Goal: Find specific page/section: Find specific page/section

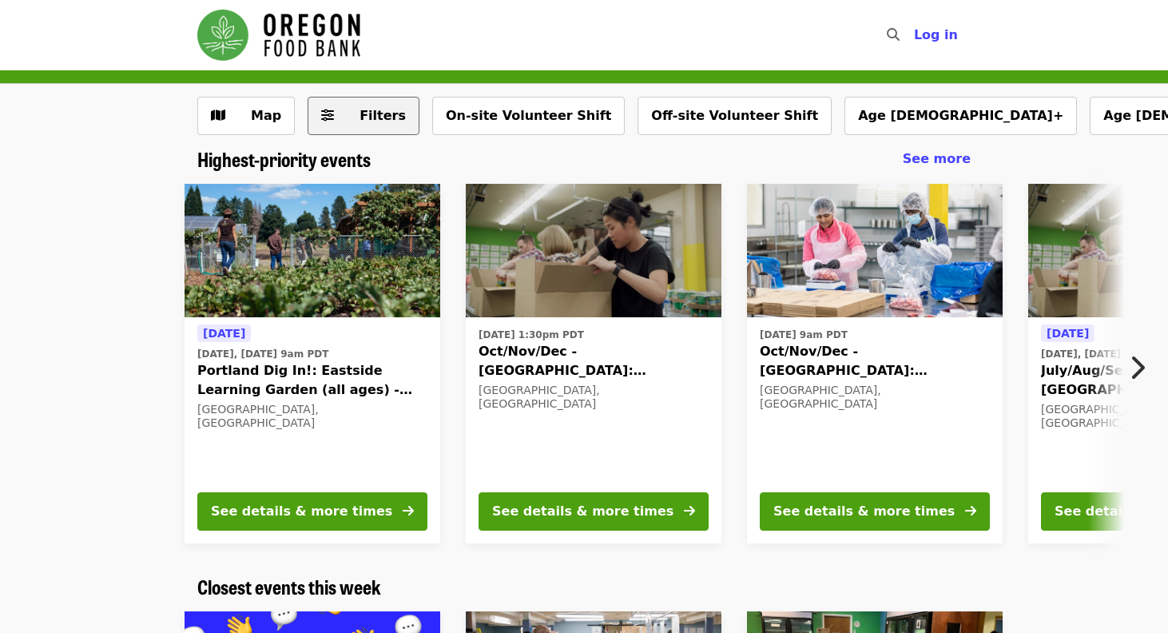
click at [359, 119] on span "Filters" at bounding box center [382, 115] width 46 height 15
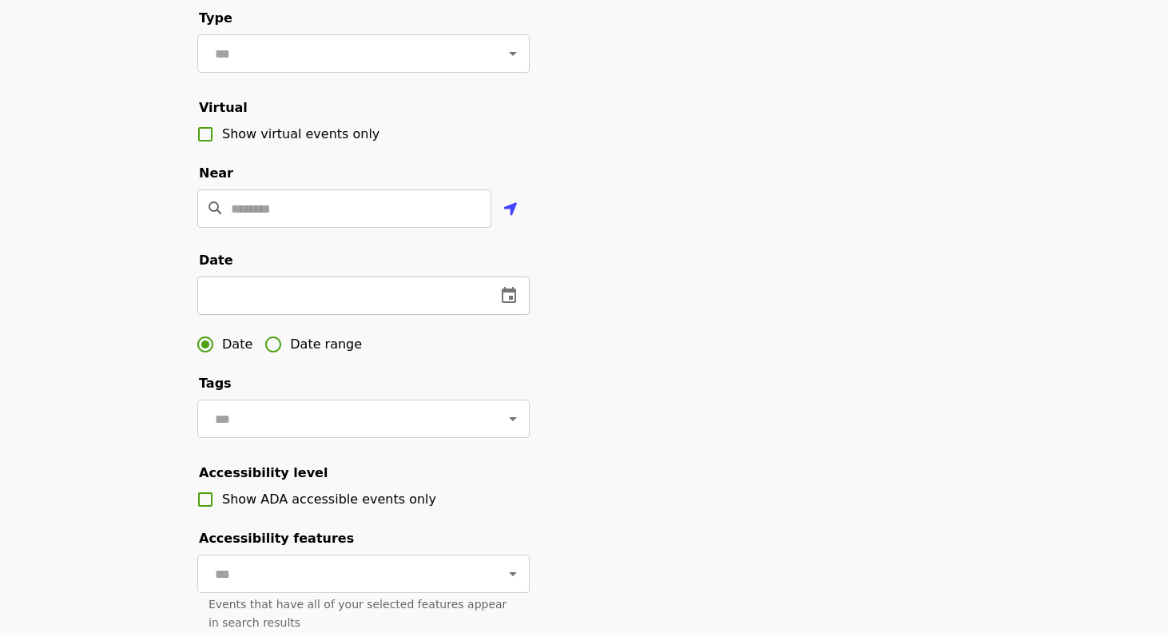
scroll to position [267, 0]
click at [519, 304] on button "change date" at bounding box center [509, 295] width 38 height 38
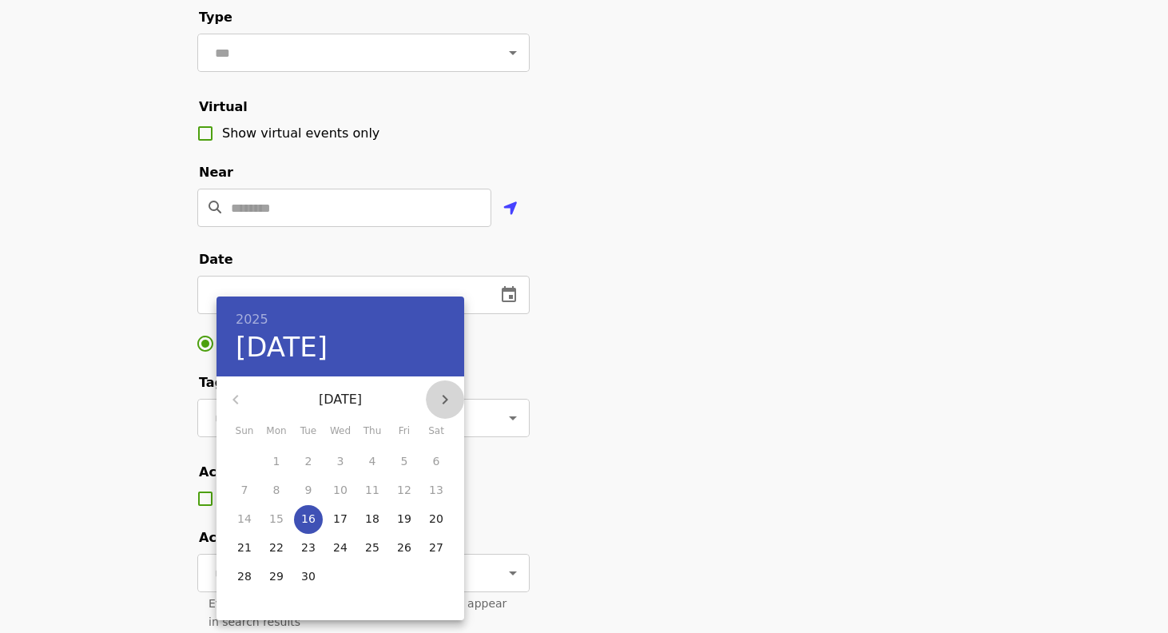
click at [443, 399] on icon "button" at bounding box center [444, 399] width 19 height 19
click at [371, 577] on p "27" at bounding box center [372, 576] width 14 height 16
type input "**********"
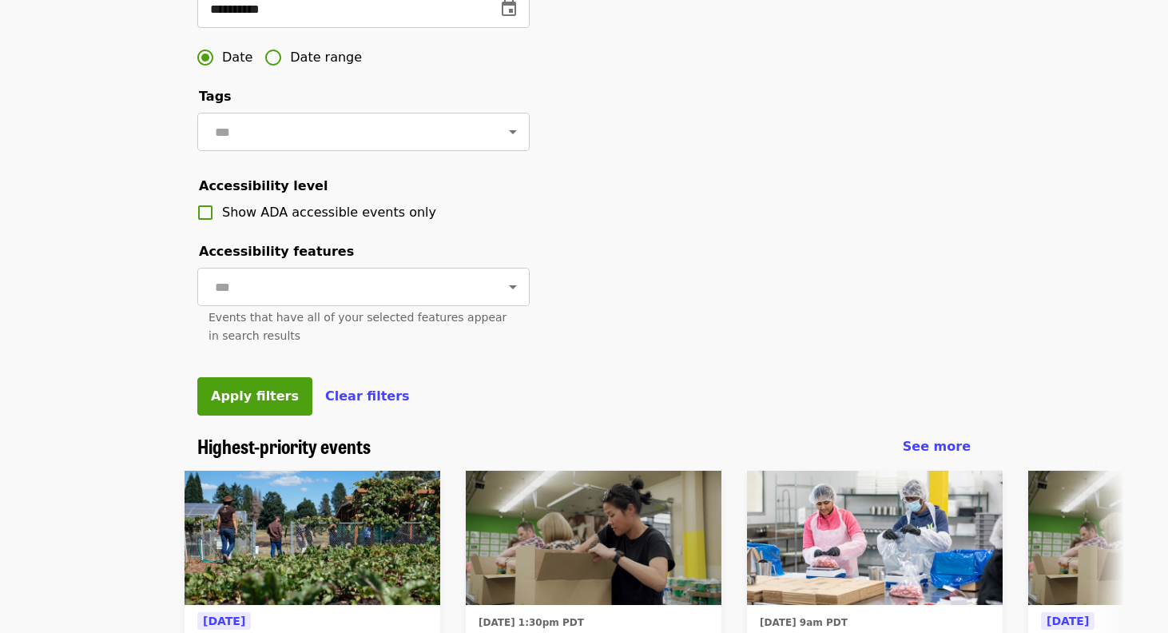
scroll to position [579, 0]
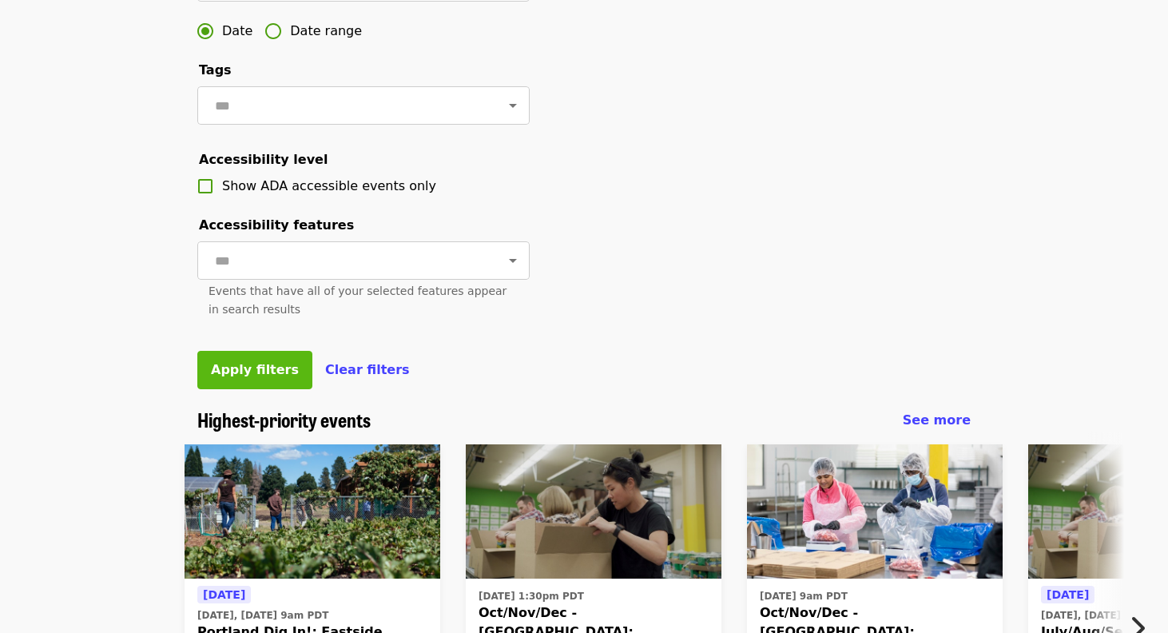
click at [262, 363] on span "Apply filters" at bounding box center [255, 369] width 88 height 15
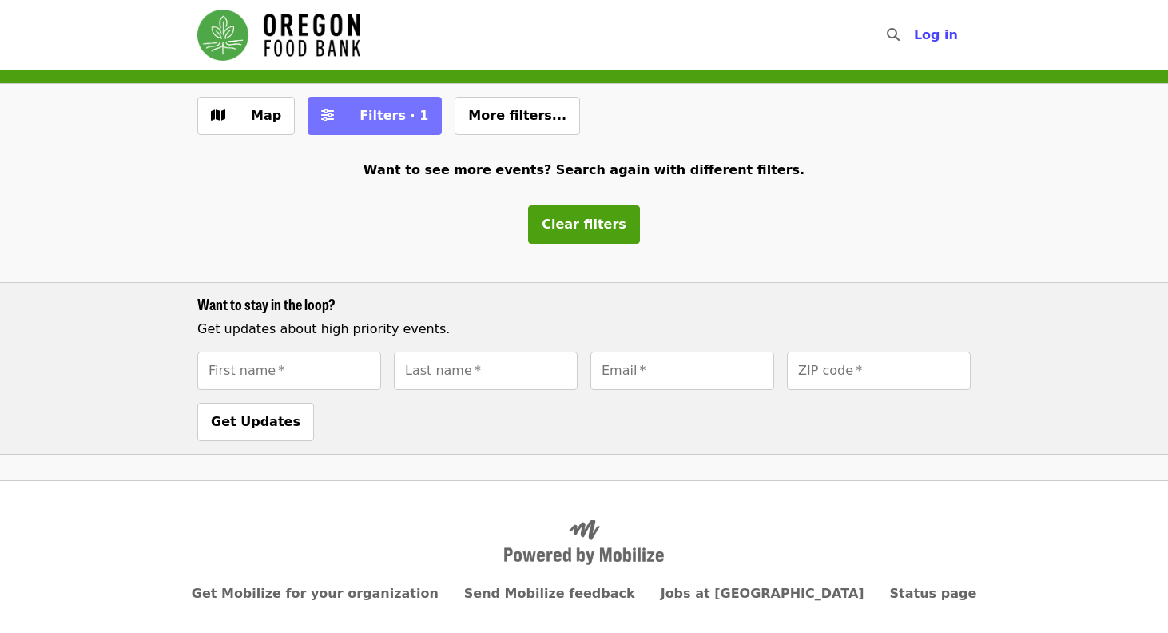
click at [359, 109] on span "Filters · 1" at bounding box center [393, 115] width 69 height 15
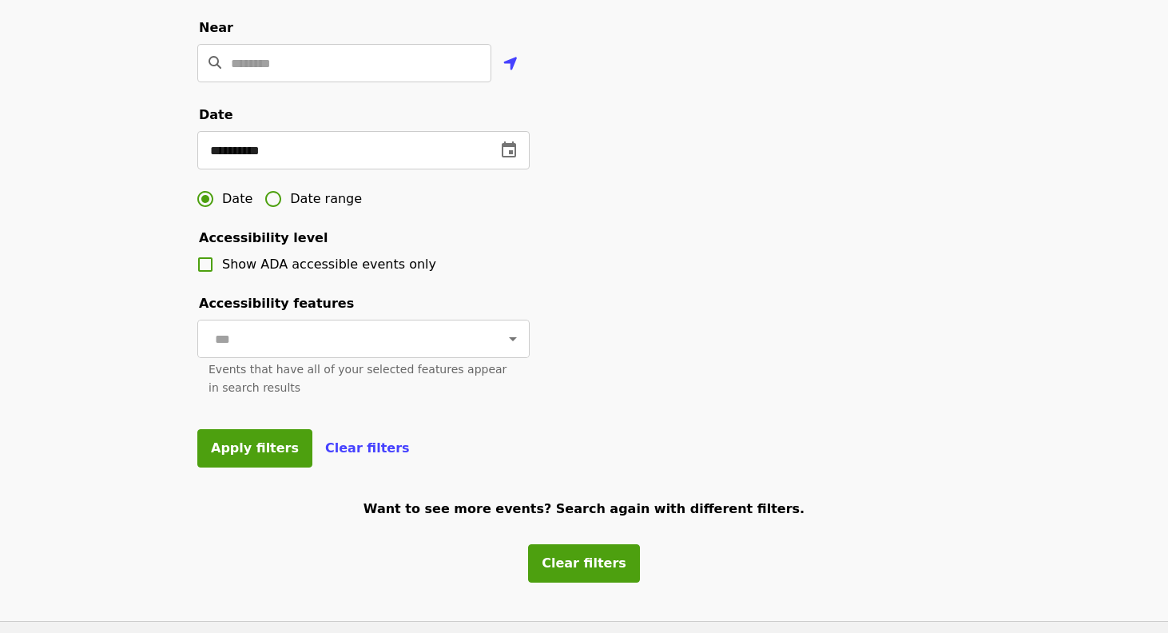
scroll to position [409, 0]
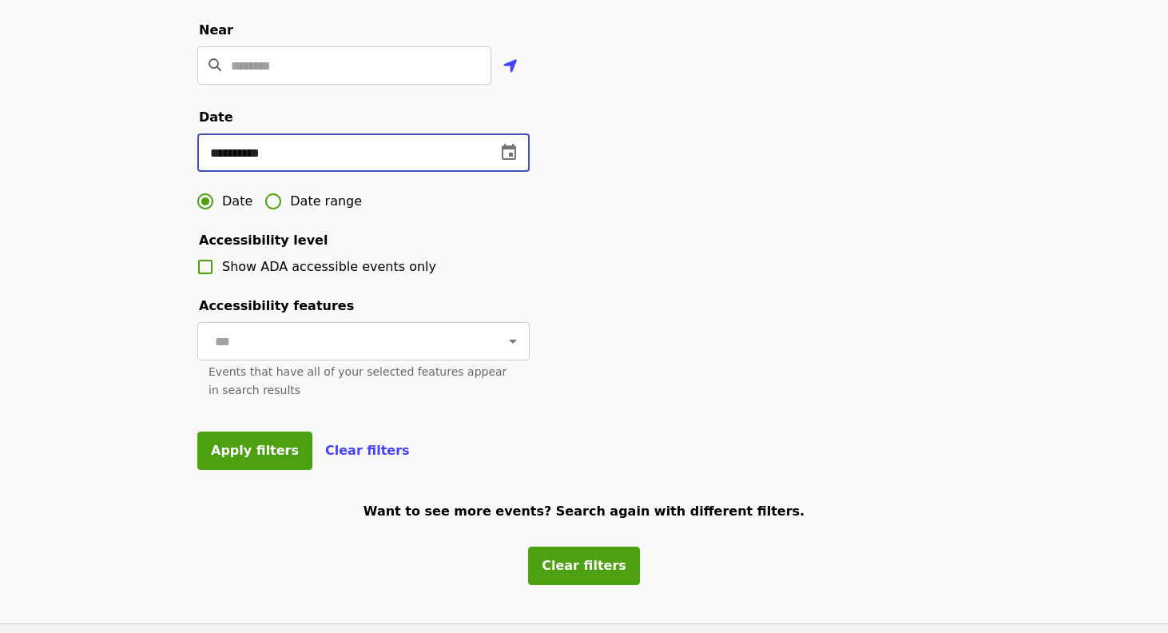
click at [382, 150] on input "**********" at bounding box center [340, 152] width 286 height 38
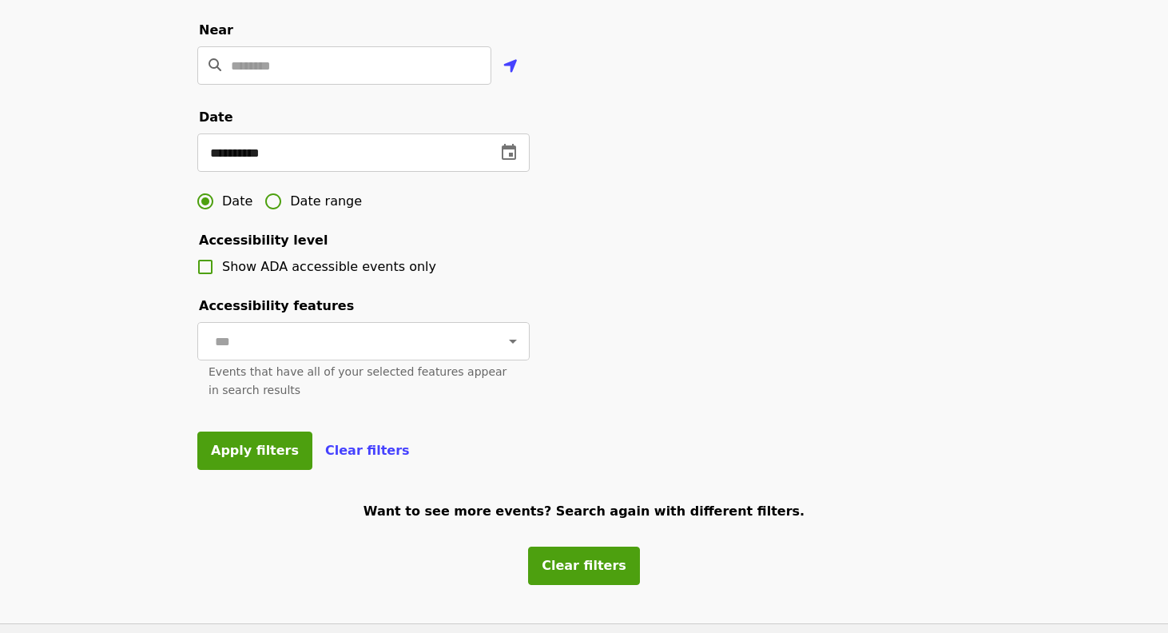
click at [235, 121] on legend "Date" at bounding box center [216, 117] width 38 height 19
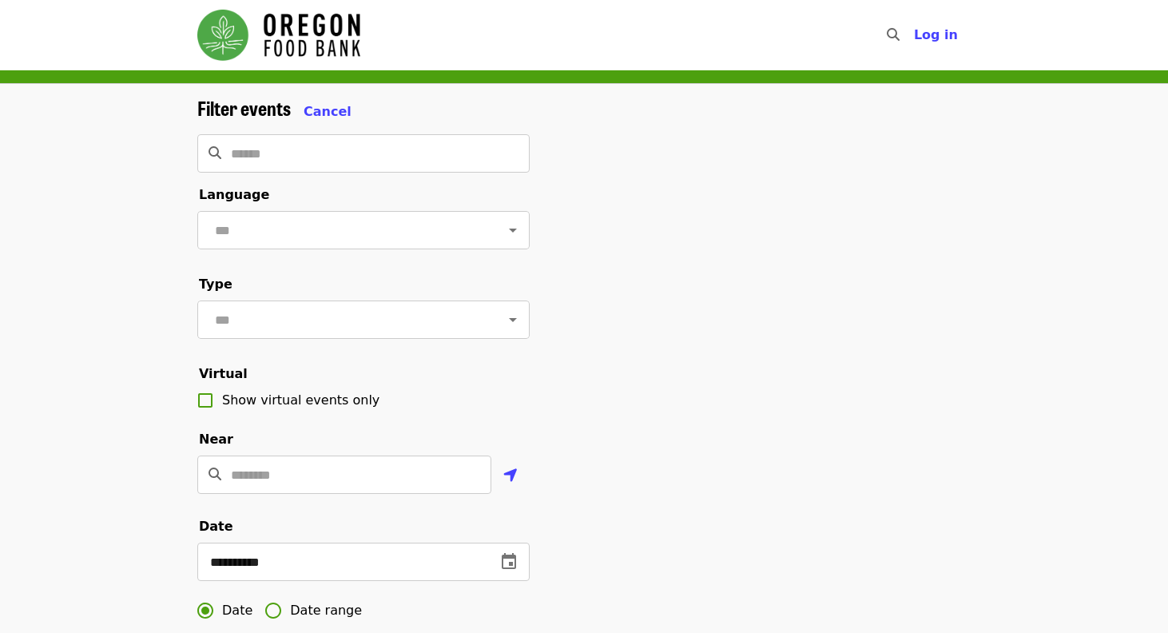
scroll to position [0, 0]
click at [338, 109] on span "Cancel" at bounding box center [328, 111] width 48 height 15
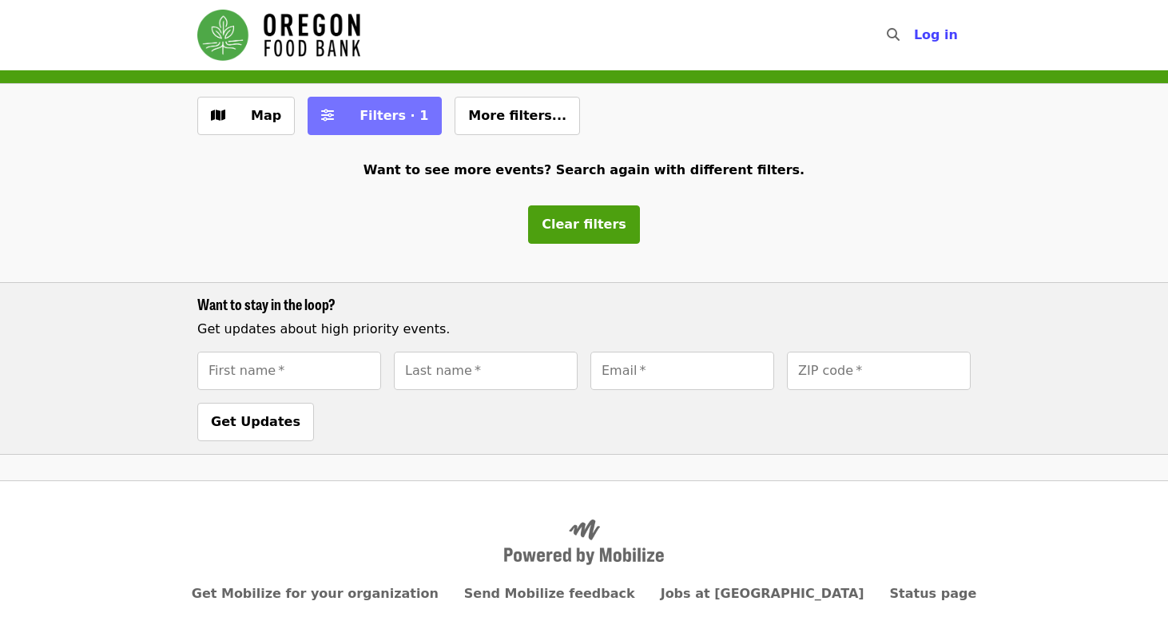
click at [361, 115] on span "Filters · 1" at bounding box center [393, 115] width 69 height 15
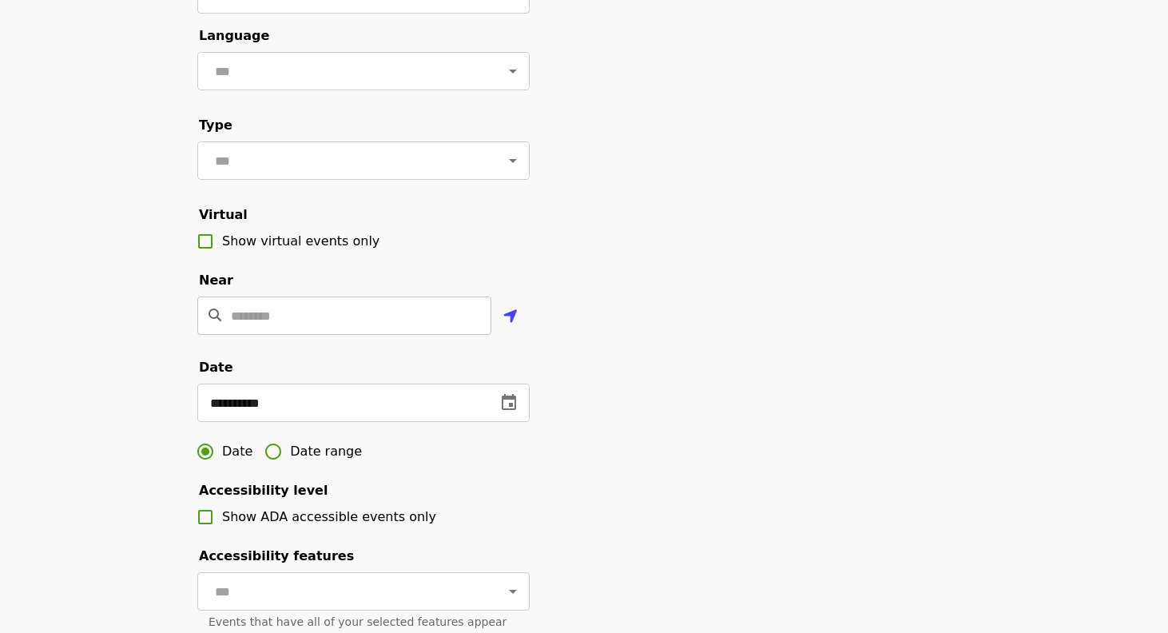
scroll to position [162, 0]
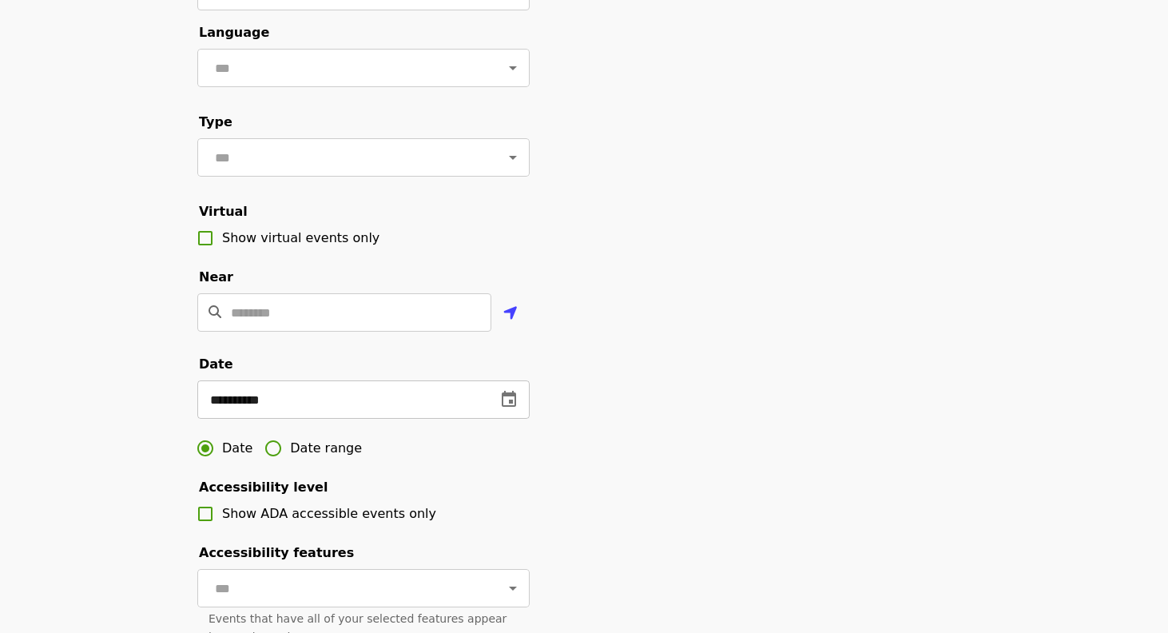
click at [415, 398] on input "**********" at bounding box center [340, 399] width 286 height 38
click at [315, 449] on span "Date range" at bounding box center [326, 448] width 72 height 19
click at [322, 405] on button "change date" at bounding box center [336, 399] width 38 height 38
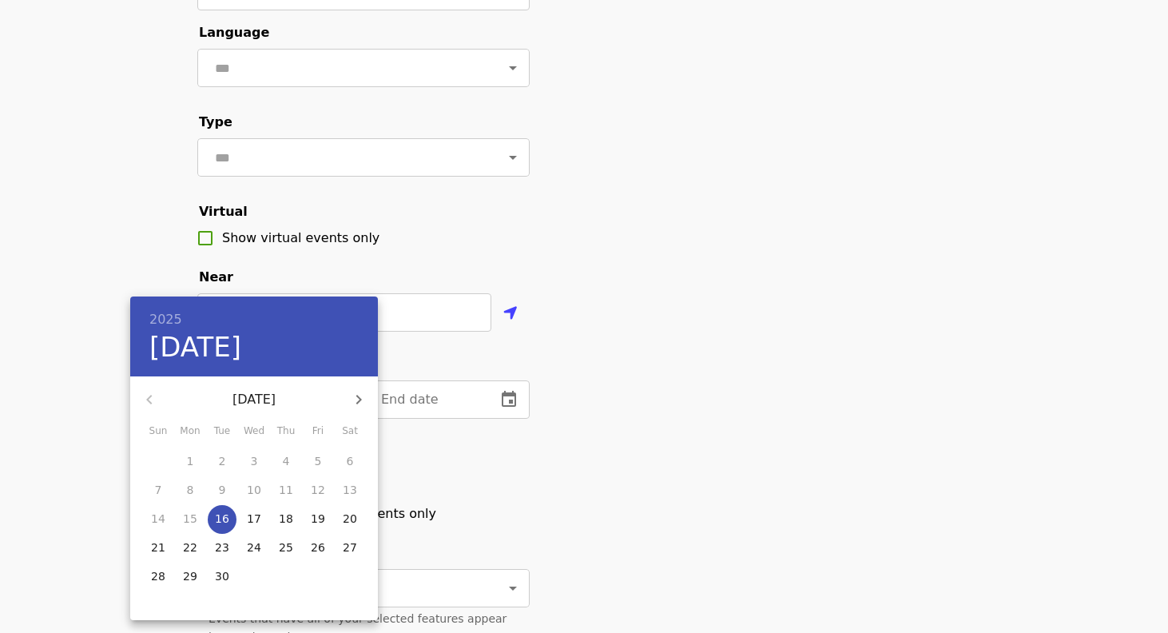
click at [366, 401] on icon "button" at bounding box center [358, 399] width 19 height 19
click at [258, 574] on p "26" at bounding box center [254, 576] width 14 height 16
type input "**********"
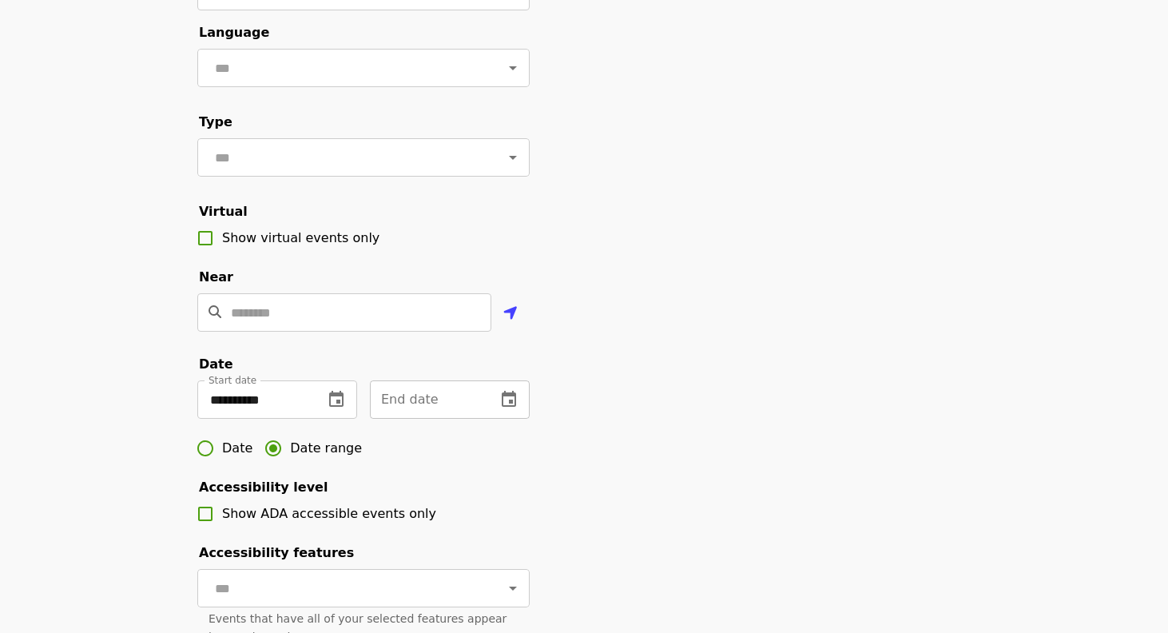
click at [502, 387] on button "change date" at bounding box center [509, 399] width 38 height 38
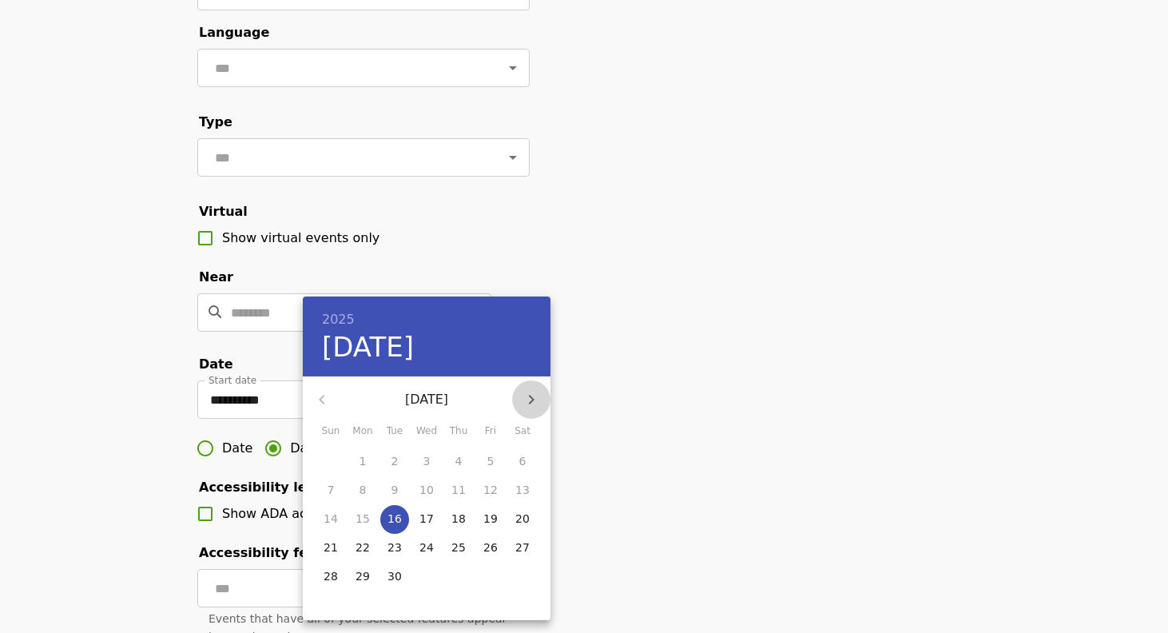
click at [528, 391] on icon "button" at bounding box center [531, 399] width 19 height 19
click at [498, 573] on span "28" at bounding box center [490, 576] width 29 height 16
type input "**********"
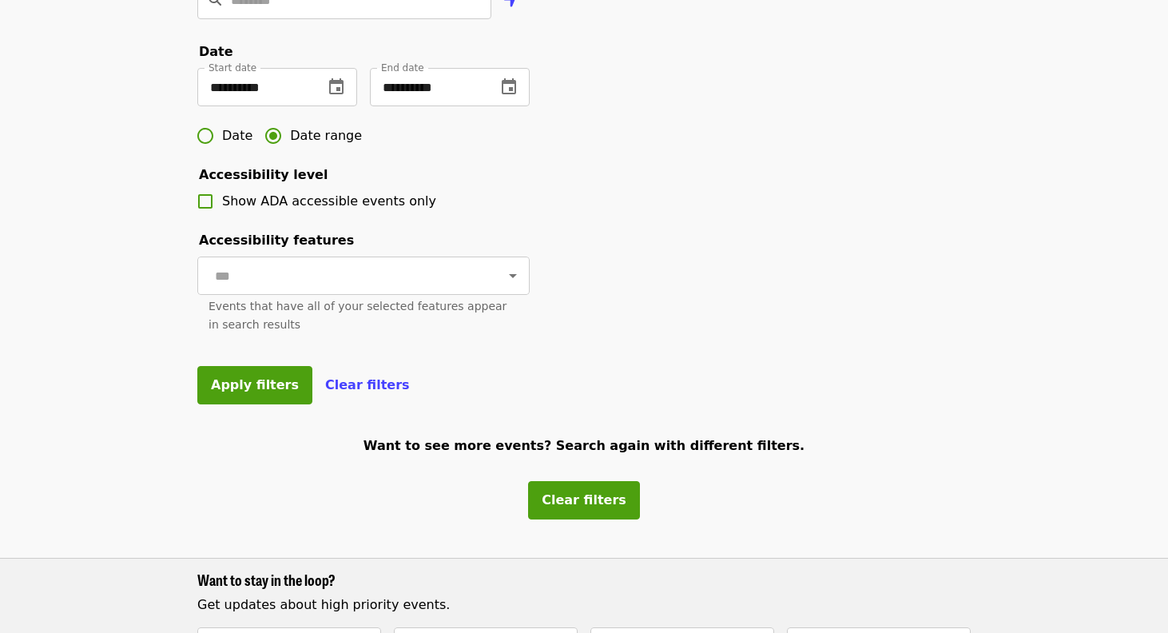
scroll to position [577, 0]
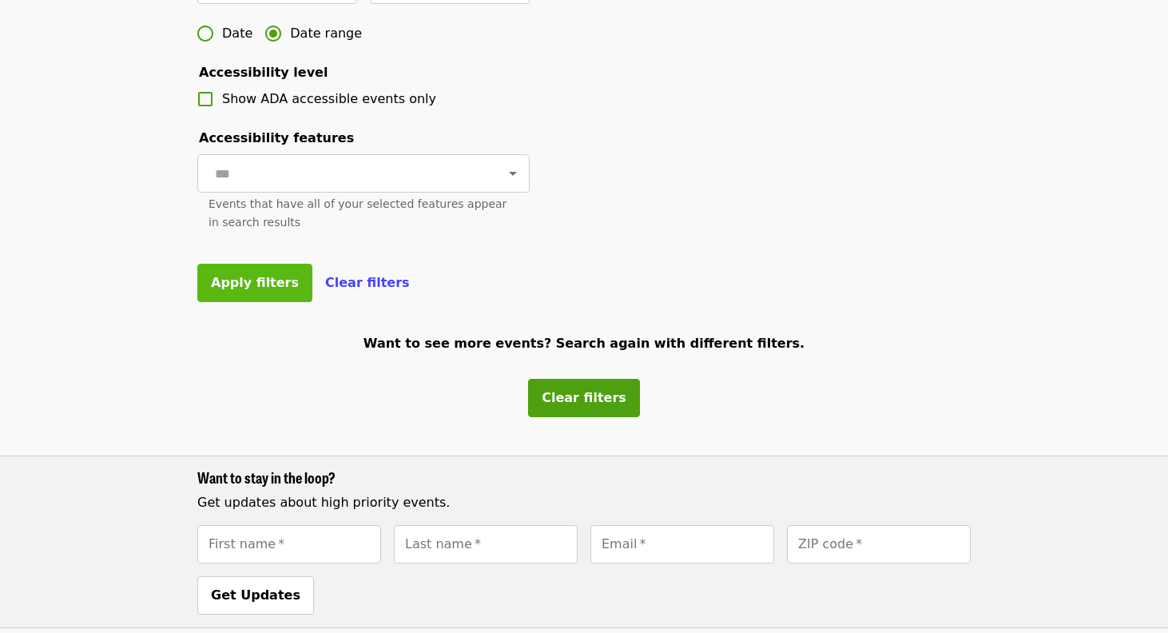
click at [237, 290] on button "Apply filters" at bounding box center [254, 283] width 115 height 38
